Goal: Entertainment & Leisure: Consume media (video, audio)

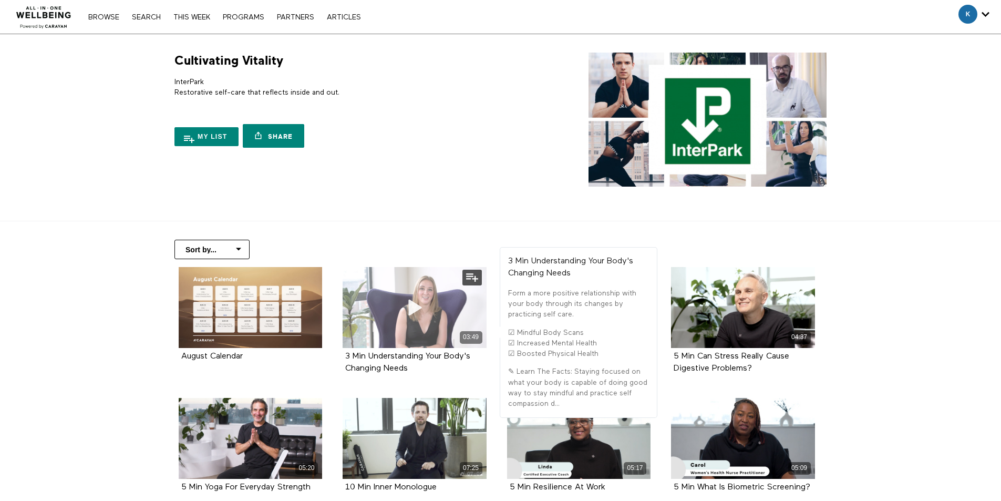
click at [394, 302] on div "03:49" at bounding box center [415, 307] width 144 height 81
